Goal: Navigation & Orientation: Find specific page/section

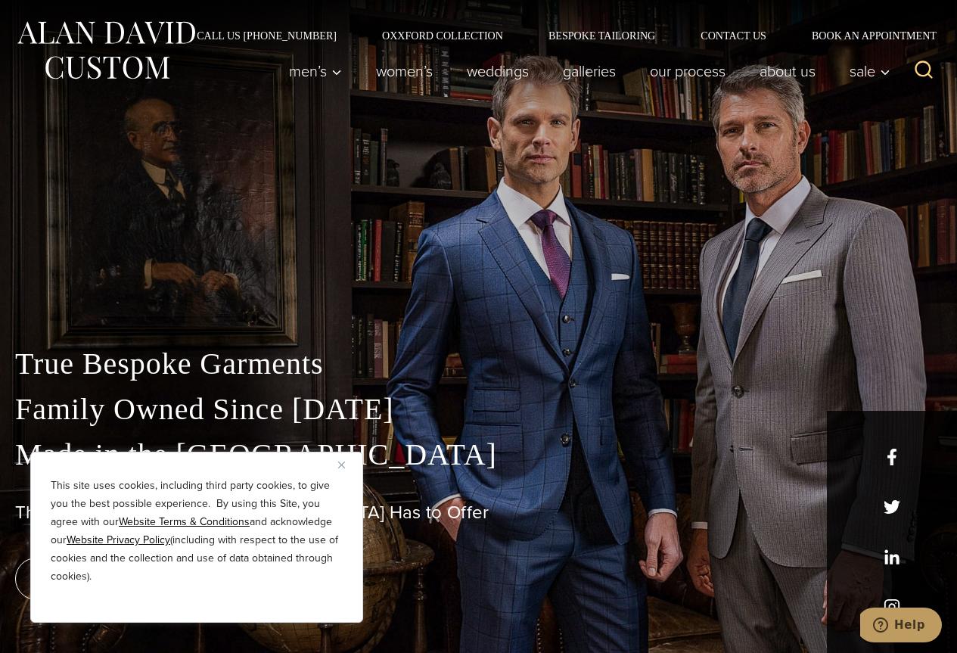
click at [340, 465] on img "Close" at bounding box center [341, 464] width 7 height 7
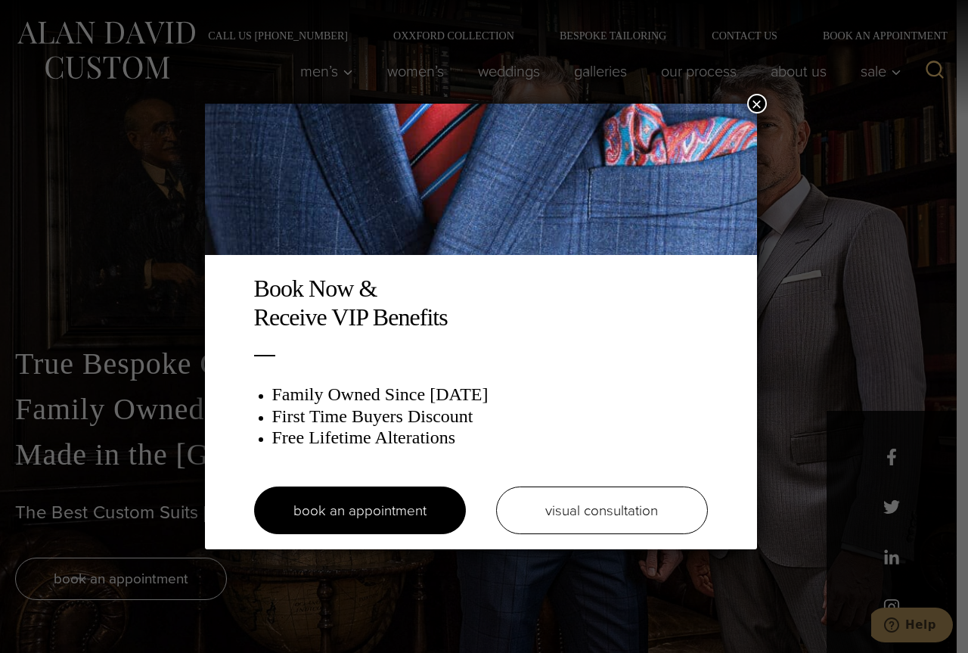
click at [754, 105] on button "×" at bounding box center [757, 104] width 20 height 20
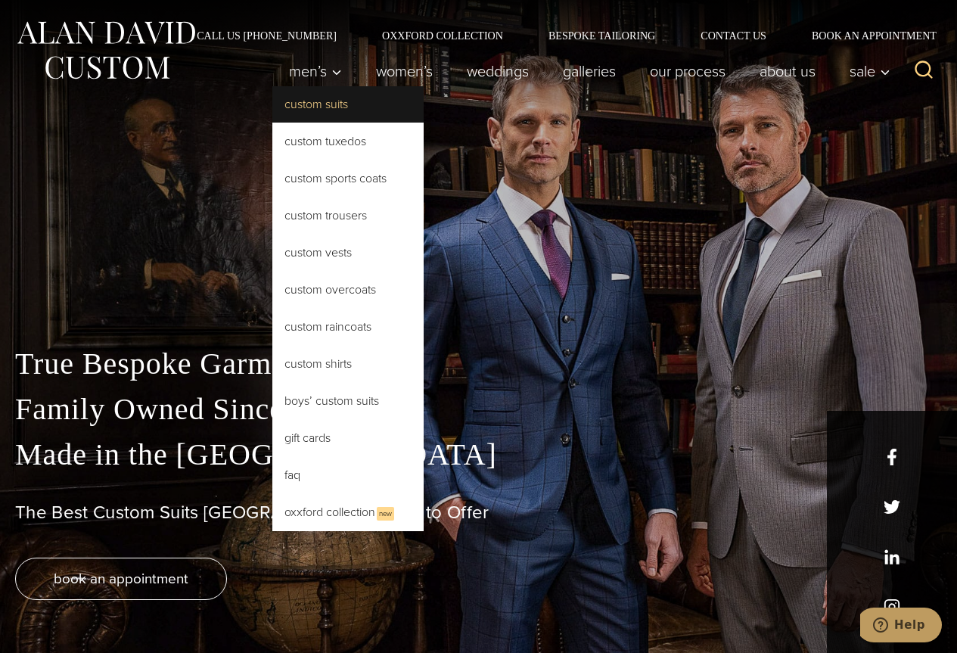
click at [323, 111] on link "Custom Suits" at bounding box center [347, 104] width 151 height 36
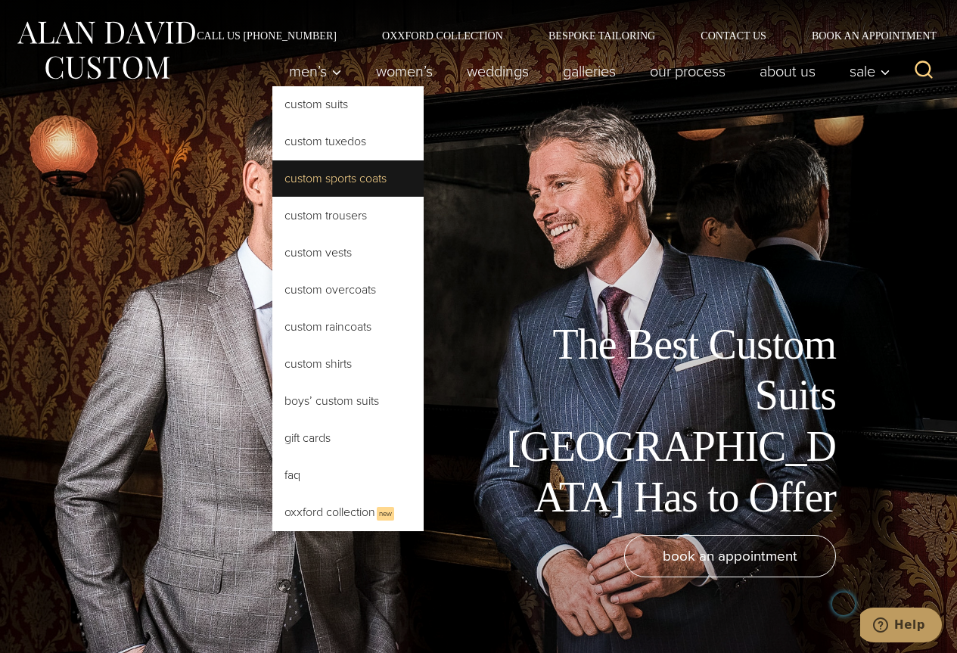
click at [324, 180] on link "Custom Sports Coats" at bounding box center [347, 178] width 151 height 36
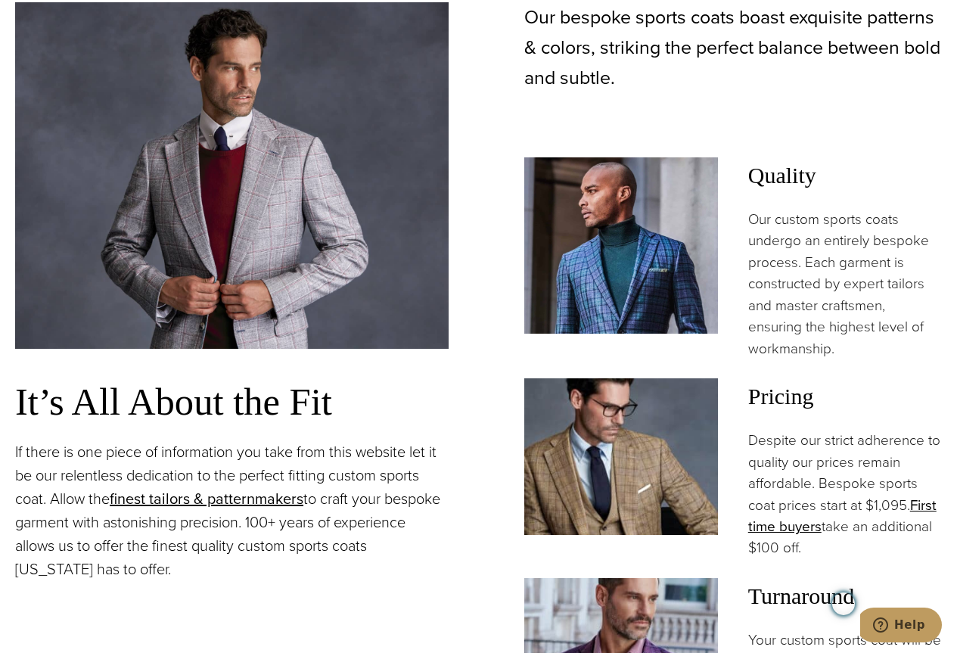
scroll to position [1134, 0]
